Goal: Check status: Check status

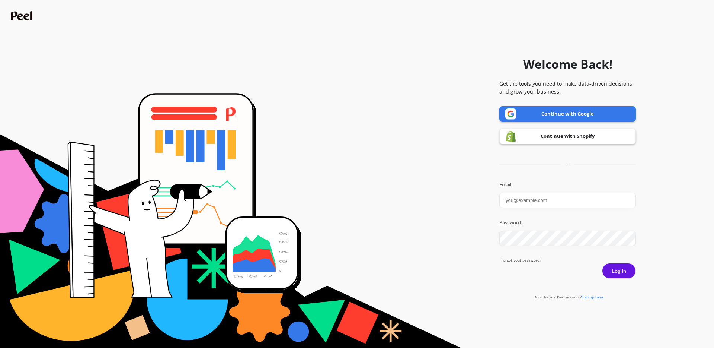
type input "amanda@goldensteersteakcompany.com"
click at [625, 272] on button "Log in" at bounding box center [619, 271] width 34 height 16
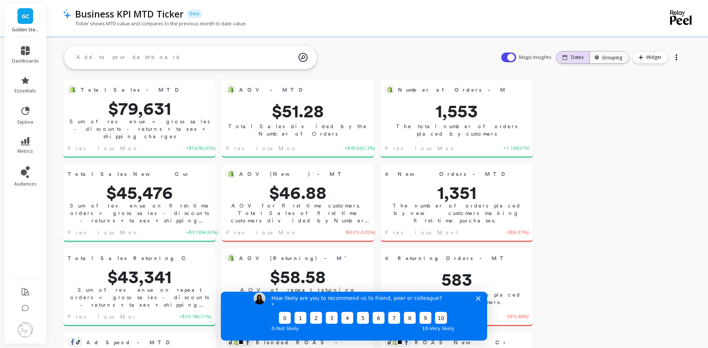
click at [581, 57] on p "Dates" at bounding box center [578, 57] width 12 height 6
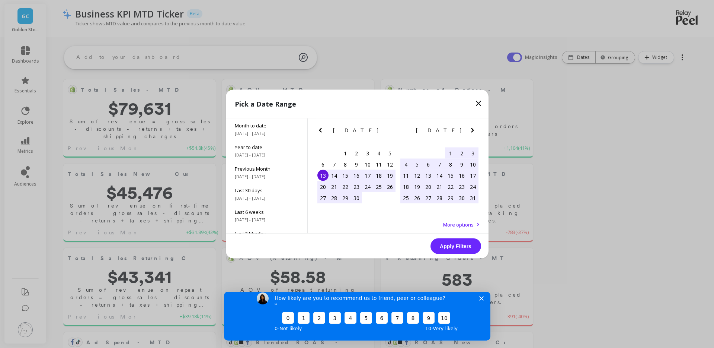
click at [468, 129] on icon "Next Month" at bounding box center [472, 130] width 9 height 9
click at [469, 129] on icon "Next Month" at bounding box center [472, 130] width 9 height 9
click at [416, 149] on div "1" at bounding box center [417, 152] width 11 height 11
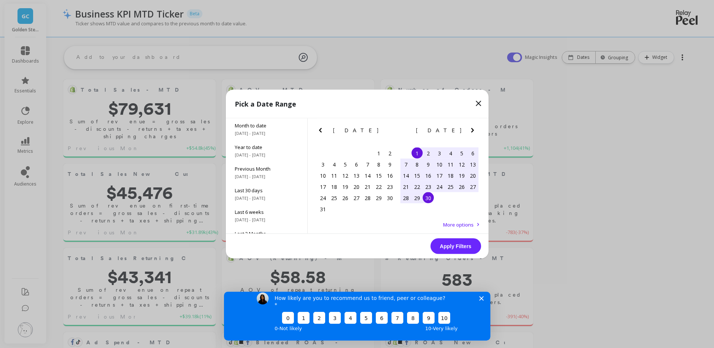
click at [428, 197] on div "30" at bounding box center [428, 197] width 11 height 11
click at [463, 244] on button "Apply Filters" at bounding box center [456, 246] width 51 height 16
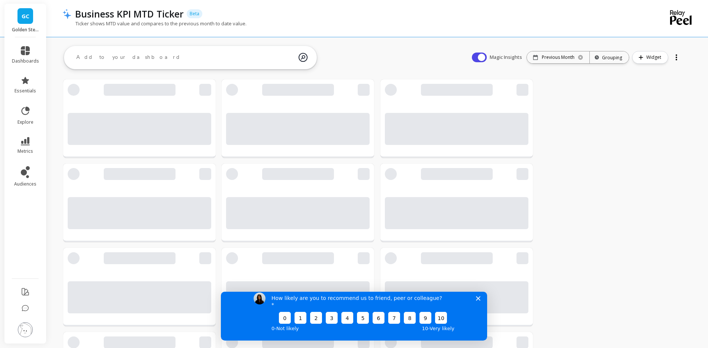
click at [478, 300] on icon "Close survey" at bounding box center [478, 297] width 4 height 4
